Goal: Task Accomplishment & Management: Manage account settings

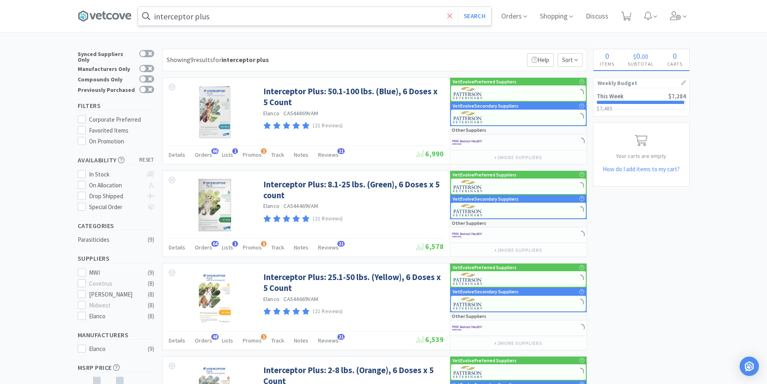
click at [452, 18] on icon at bounding box center [449, 15] width 5 height 5
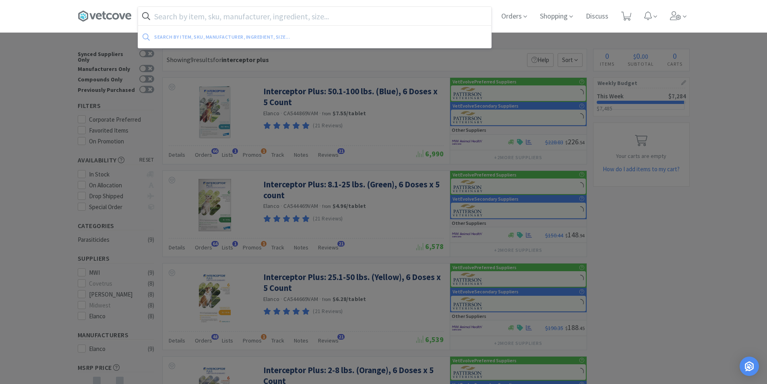
click at [730, 281] on div at bounding box center [383, 192] width 767 height 384
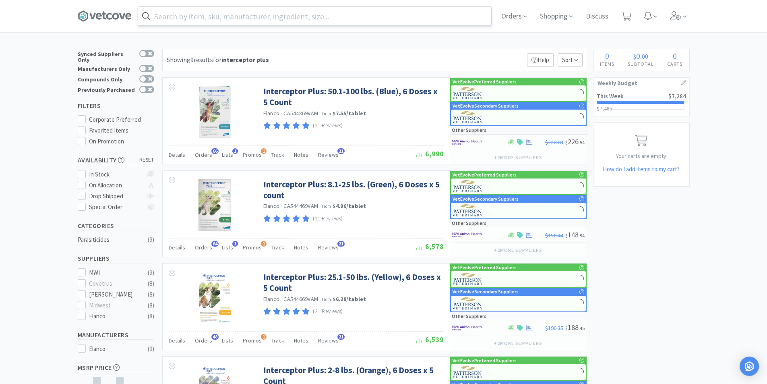
click at [653, 101] on div at bounding box center [640, 102] width 88 height 3
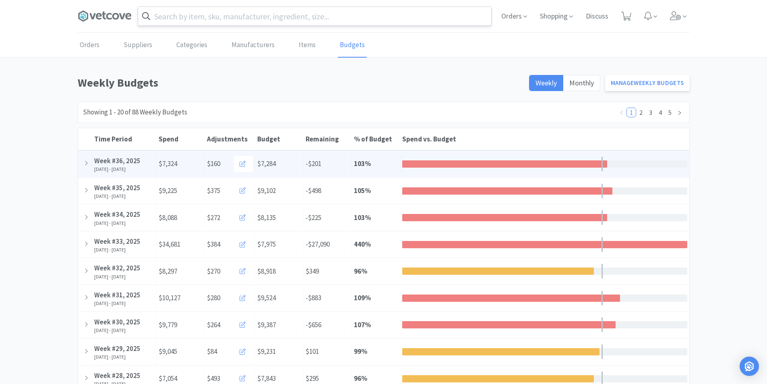
click at [463, 168] on div "Spend vs. Budget" at bounding box center [544, 164] width 289 height 18
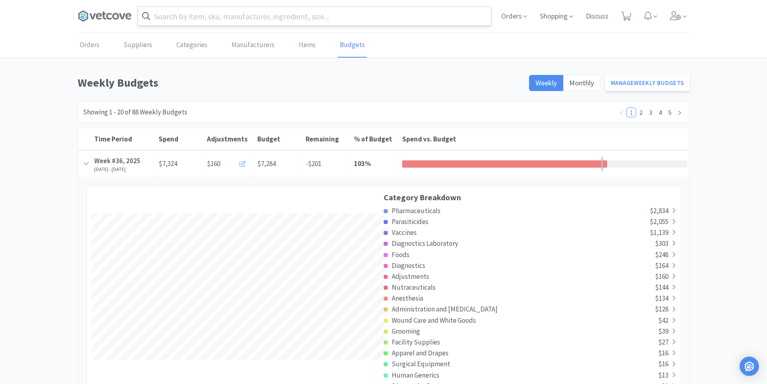
click at [93, 43] on link "Orders" at bounding box center [90, 45] width 24 height 25
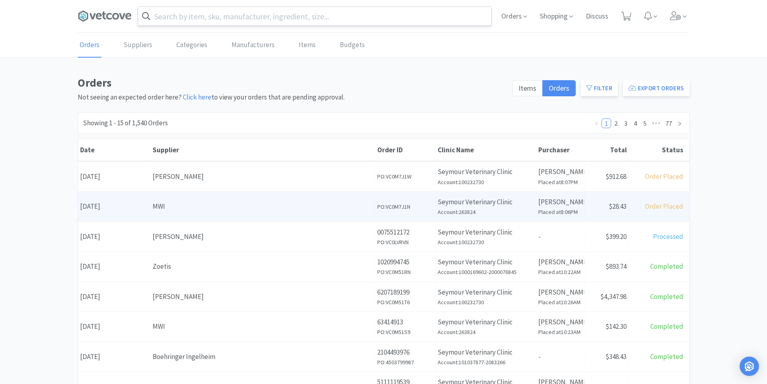
click at [166, 200] on div "Supplier MWI" at bounding box center [263, 206] width 225 height 21
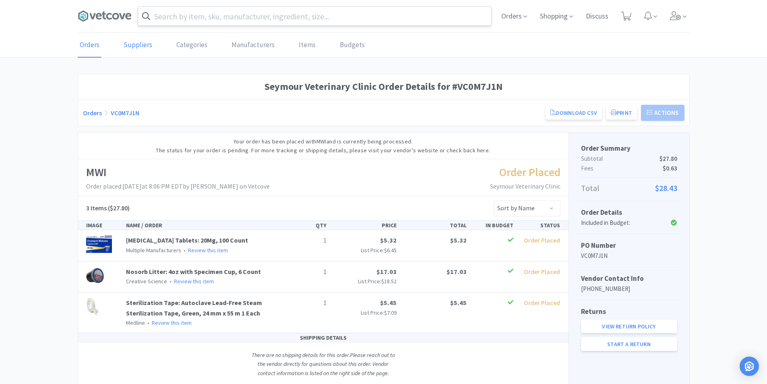
click at [131, 48] on link "Suppliers" at bounding box center [138, 45] width 33 height 25
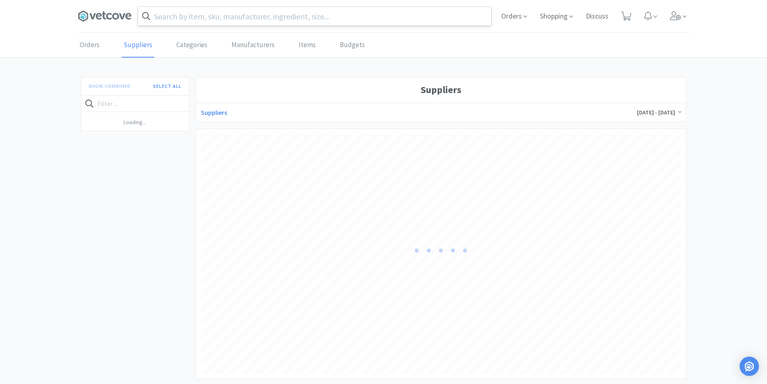
scroll to position [240, 480]
click at [510, 19] on span "Orders" at bounding box center [514, 16] width 32 height 32
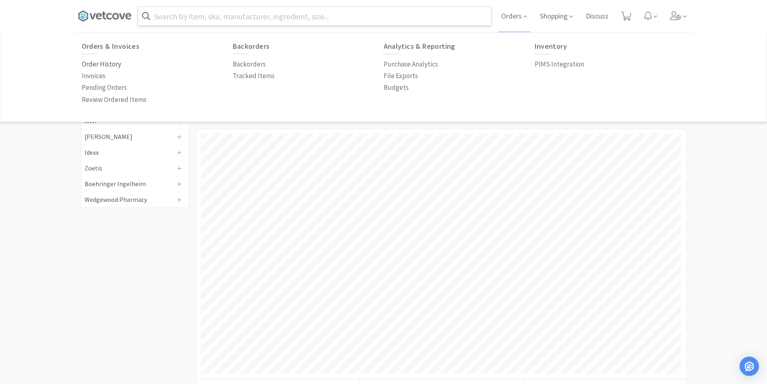
click at [108, 64] on p "Order History" at bounding box center [101, 64] width 39 height 11
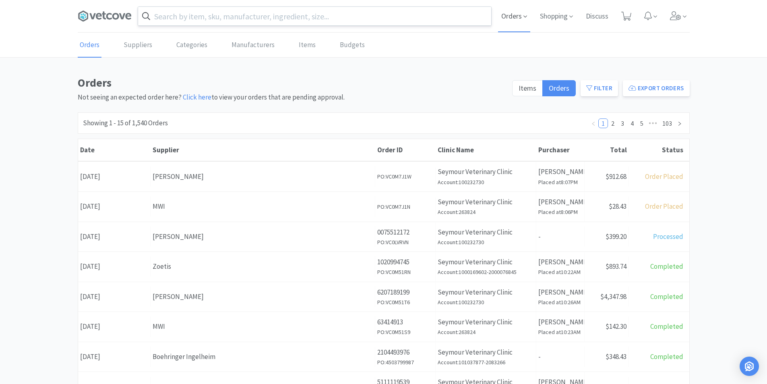
click at [509, 17] on span "Orders" at bounding box center [514, 16] width 32 height 32
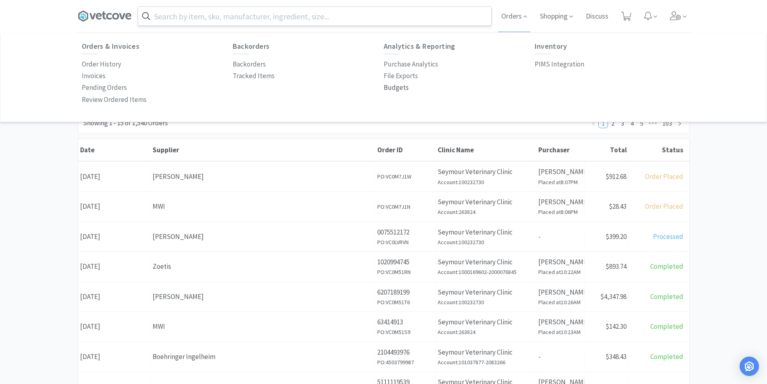
click at [397, 87] on p "Budgets" at bounding box center [396, 87] width 25 height 11
